Goal: Communication & Community: Answer question/provide support

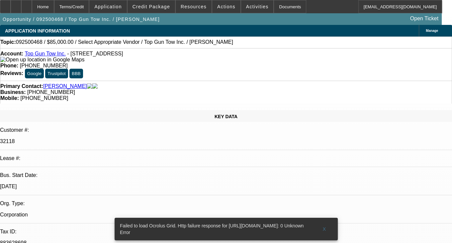
select select "0"
select select "2"
select select "0.1"
select select "1"
select select "2"
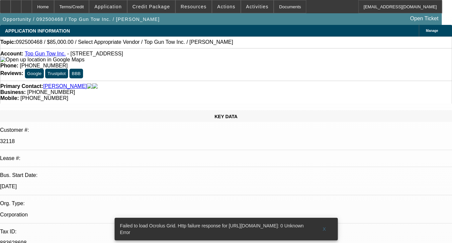
select select "4"
radio input "true"
paste textarea "EARLY PAID OFF, HAD FEW LATES PMTS, 5 LATES OUT OF 20, BUT NOT A PROBLEMATIC CU…"
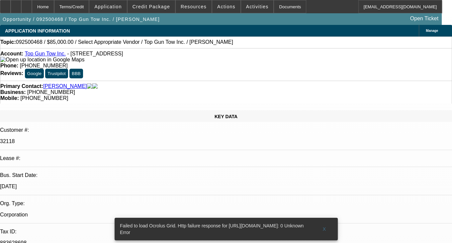
scroll to position [33, 0]
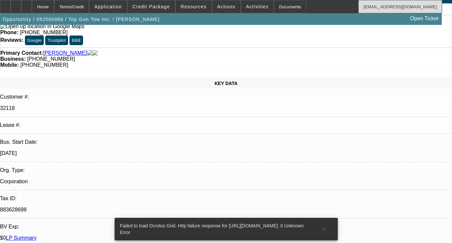
type textarea "EARLY PAID OFF, HAD FEW LATES PMTS, 5 LATES OUT OF 20, BUT NOT A PROBLEMATIC CU…"
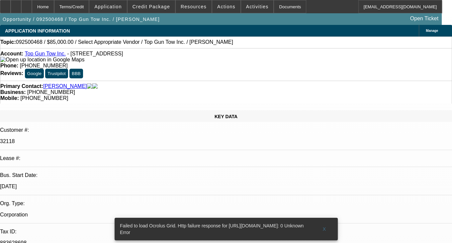
radio input "true"
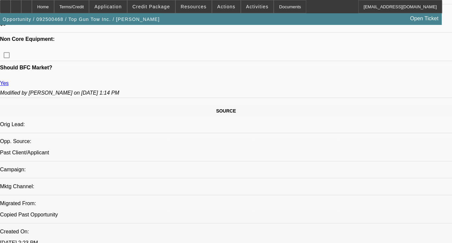
select select "0"
select select "2"
select select "0.1"
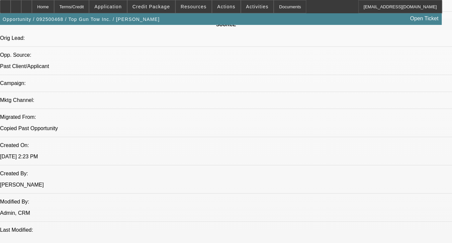
select select "1"
select select "2"
select select "4"
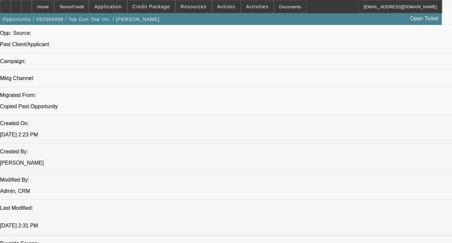
scroll to position [465, 0]
